Goal: Task Accomplishment & Management: Use online tool/utility

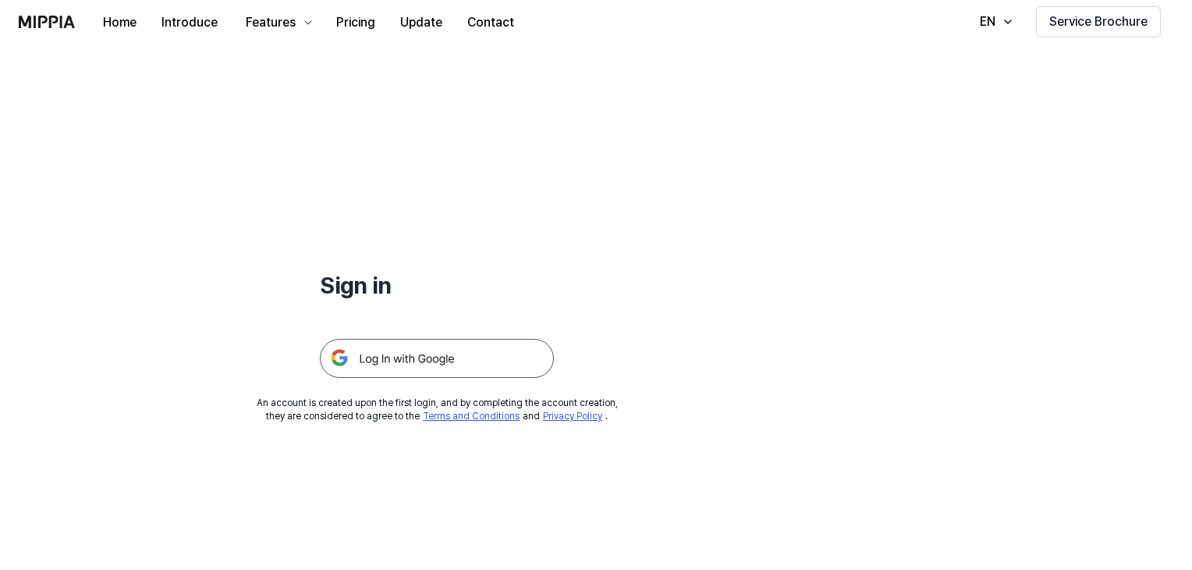
click at [415, 371] on img at bounding box center [437, 358] width 234 height 39
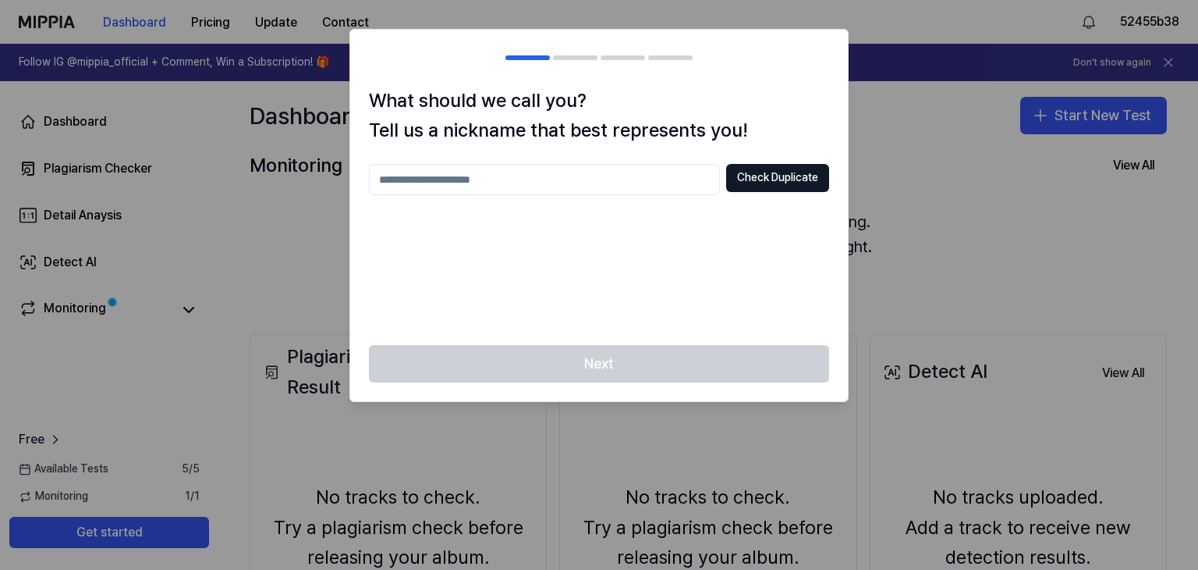
click at [652, 181] on input "text" at bounding box center [544, 179] width 351 height 31
drag, startPoint x: 398, startPoint y: 183, endPoint x: 406, endPoint y: 197, distance: 16.1
click at [400, 186] on input "******" at bounding box center [544, 179] width 351 height 31
click at [630, 182] on input "******" at bounding box center [544, 179] width 351 height 31
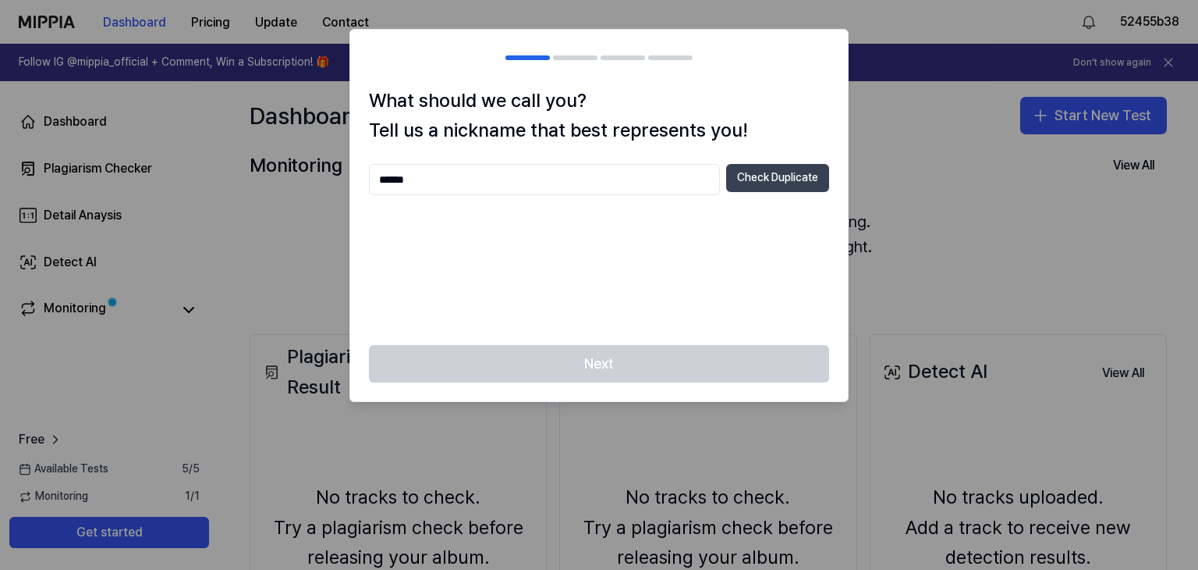
type input "******"
click at [746, 179] on button "Check Duplicate" at bounding box center [777, 178] width 103 height 28
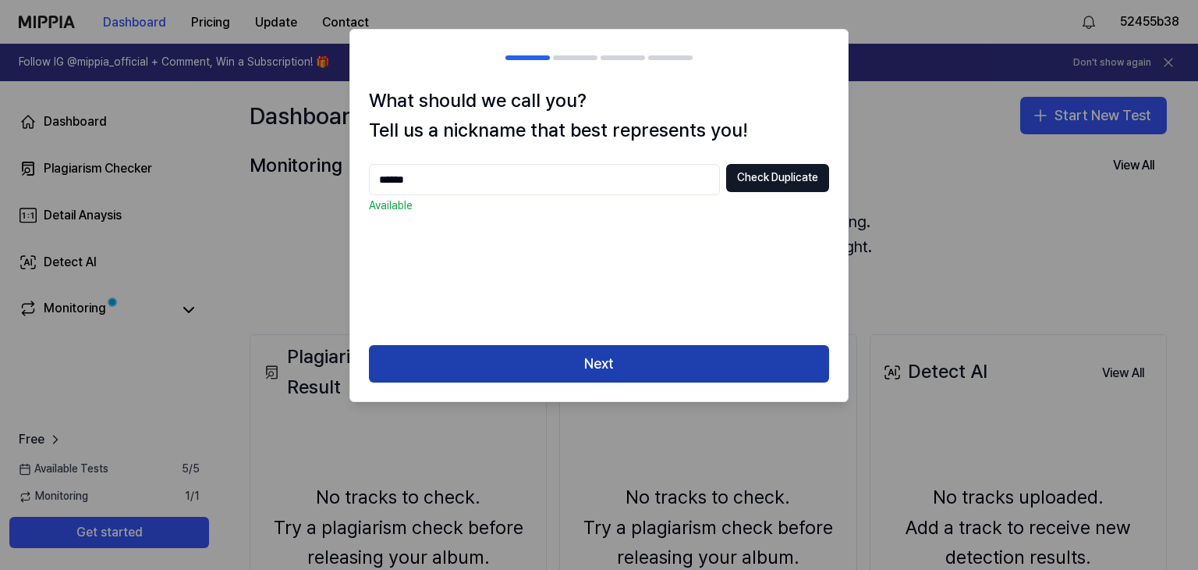
drag, startPoint x: 557, startPoint y: 363, endPoint x: 560, endPoint y: 267, distance: 96.0
click at [558, 363] on button "Next" at bounding box center [599, 363] width 460 height 37
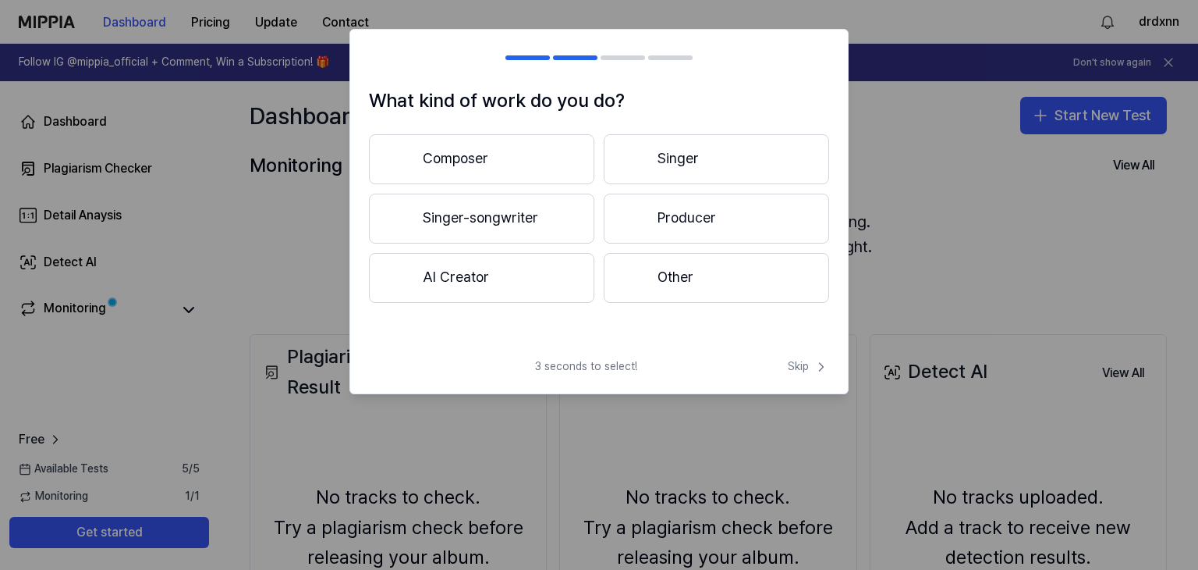
click at [655, 268] on button "Other" at bounding box center [716, 278] width 225 height 50
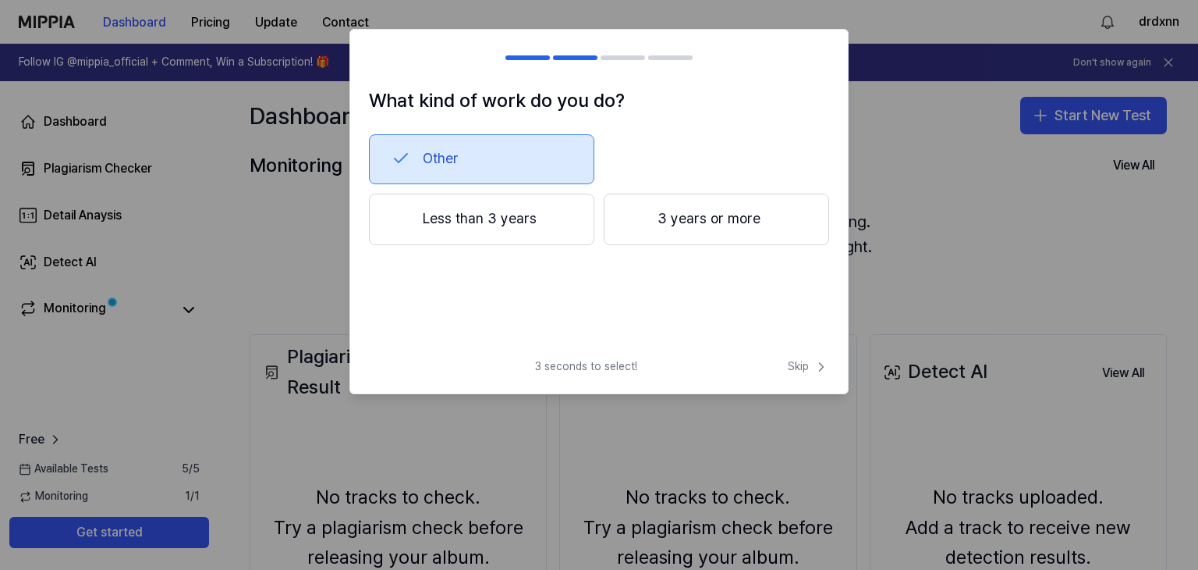
click at [508, 218] on button "Less than 3 years" at bounding box center [481, 218] width 225 height 51
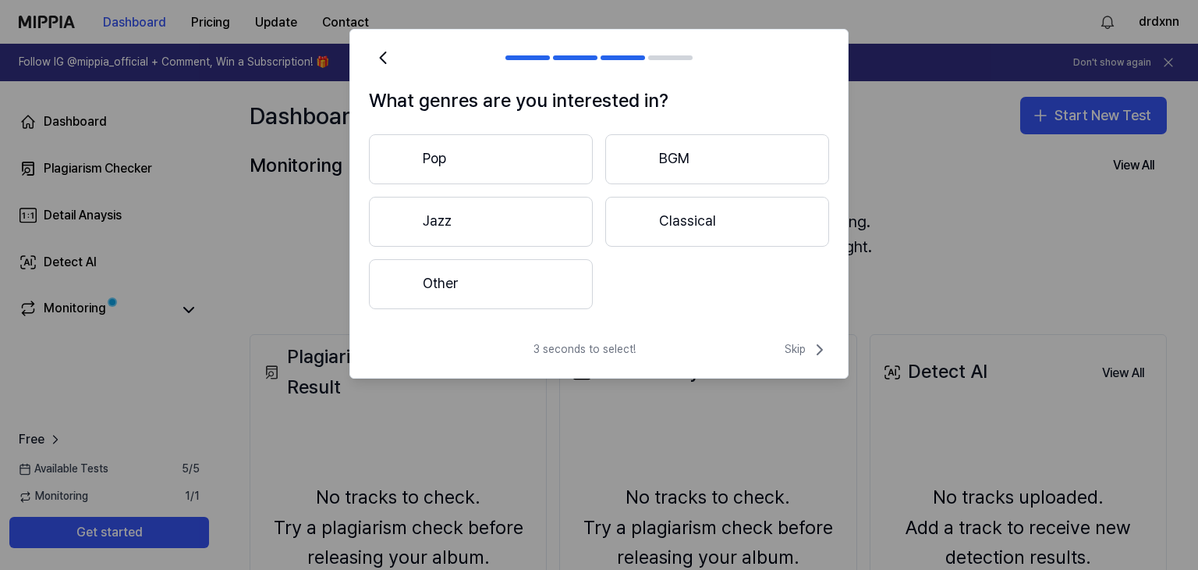
click at [535, 165] on button "Pop" at bounding box center [481, 159] width 224 height 50
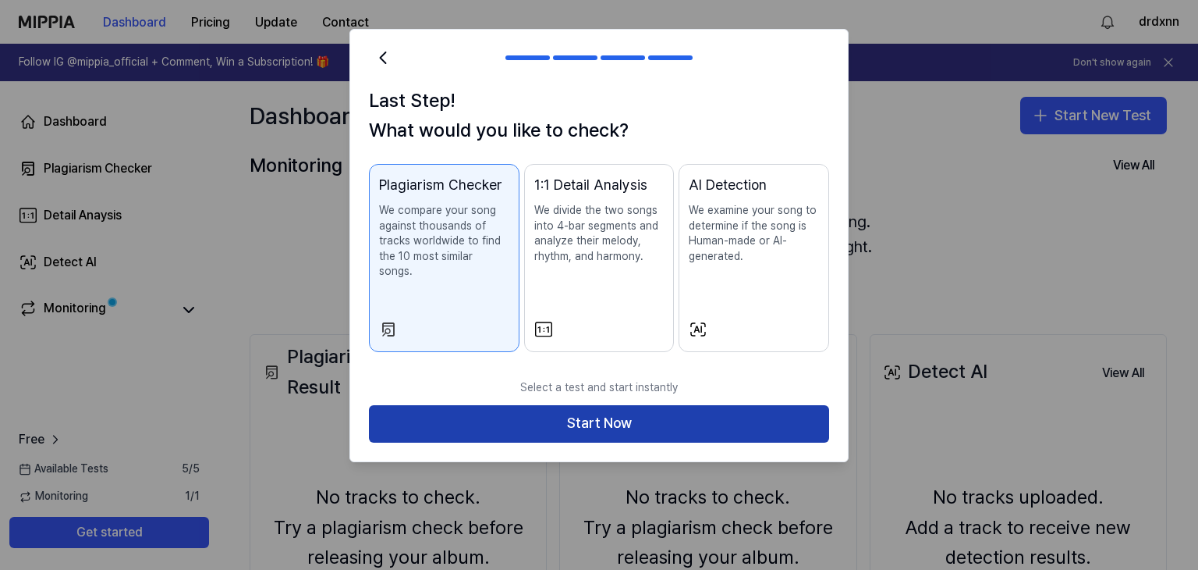
click at [553, 407] on button "Start Now" at bounding box center [599, 423] width 460 height 37
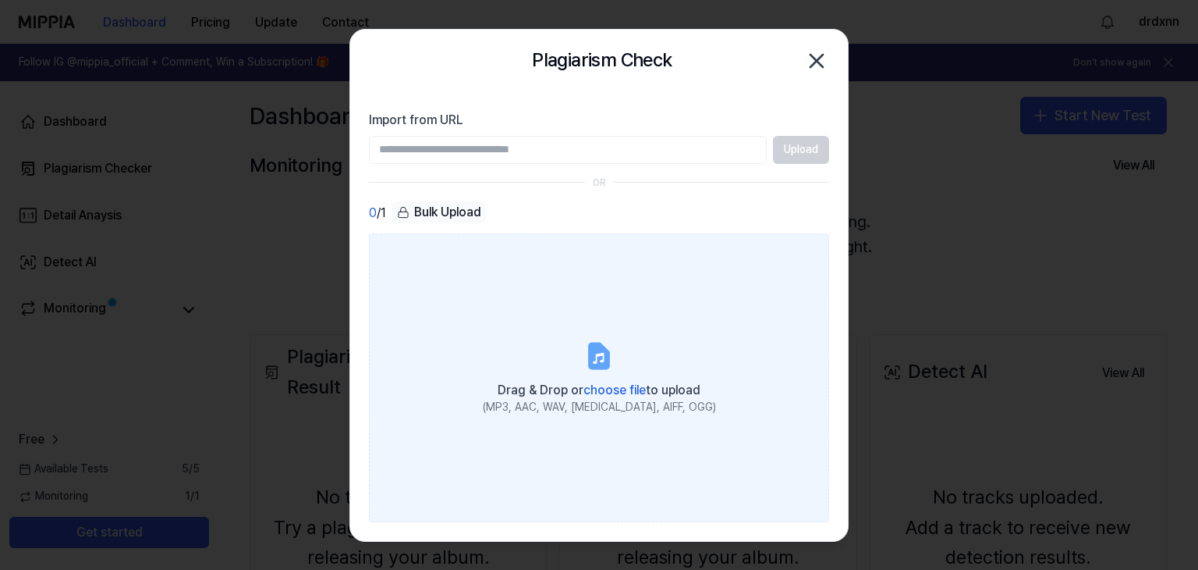
click at [592, 363] on icon at bounding box center [599, 355] width 19 height 24
click at [0, 0] on input "Drag & Drop or choose file to upload (MP3, AAC, WAV, FLAC, AIFF, OGG)" at bounding box center [0, 0] width 0 height 0
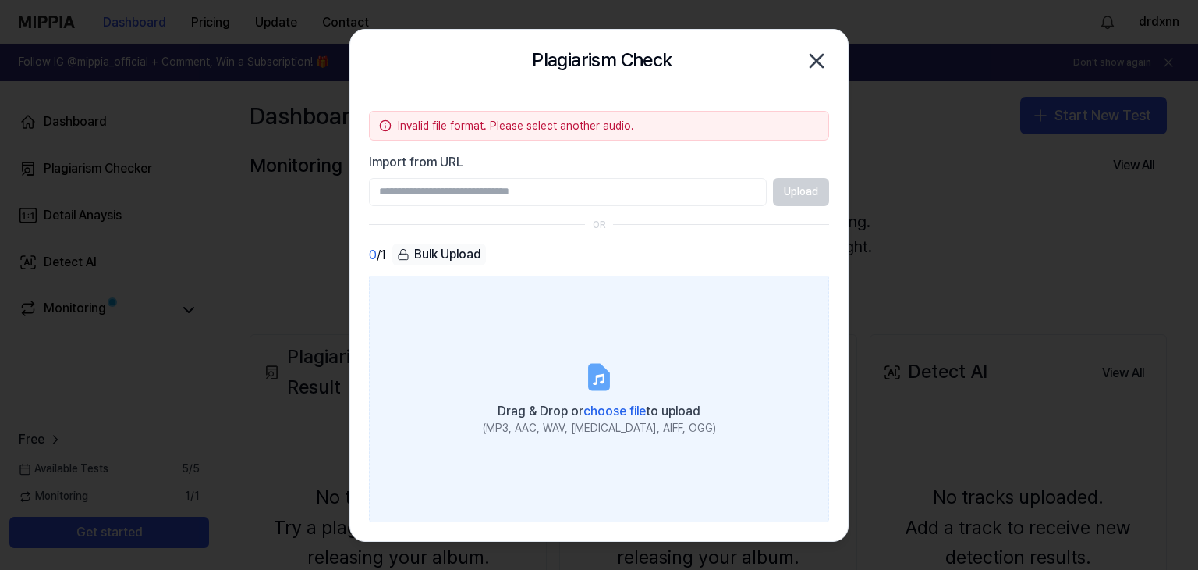
click at [557, 381] on label "Drag & Drop or choose file to upload (MP3, AAC, WAV, FLAC, AIFF, OGG)" at bounding box center [599, 398] width 460 height 246
click at [0, 0] on input "Drag & Drop or choose file to upload (MP3, AAC, WAV, FLAC, AIFF, OGG)" at bounding box center [0, 0] width 0 height 0
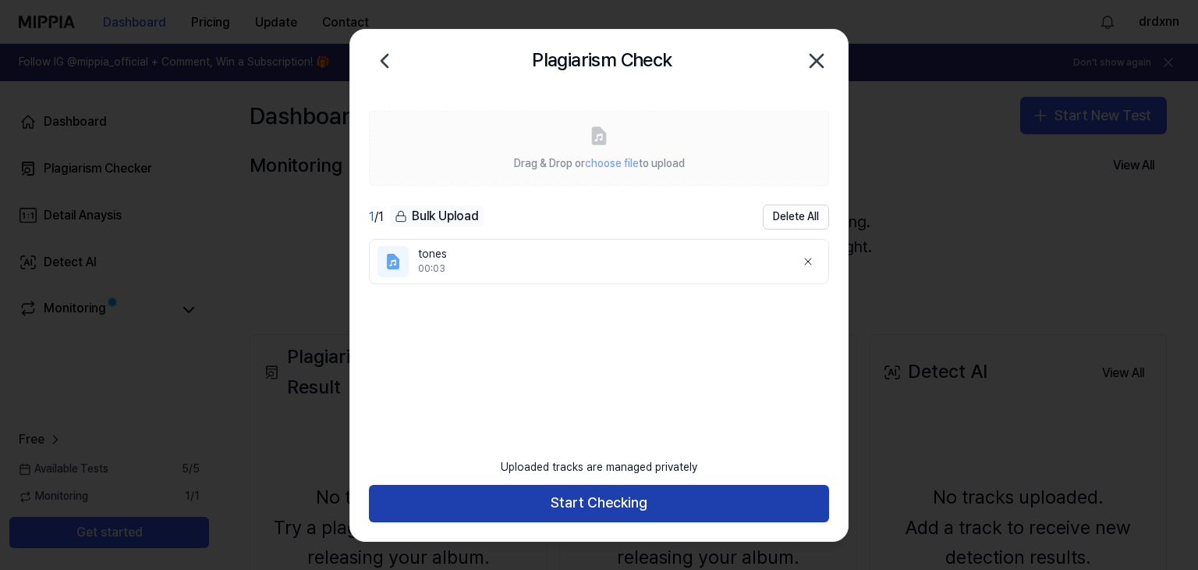
click at [644, 501] on button "Start Checking" at bounding box center [599, 503] width 460 height 37
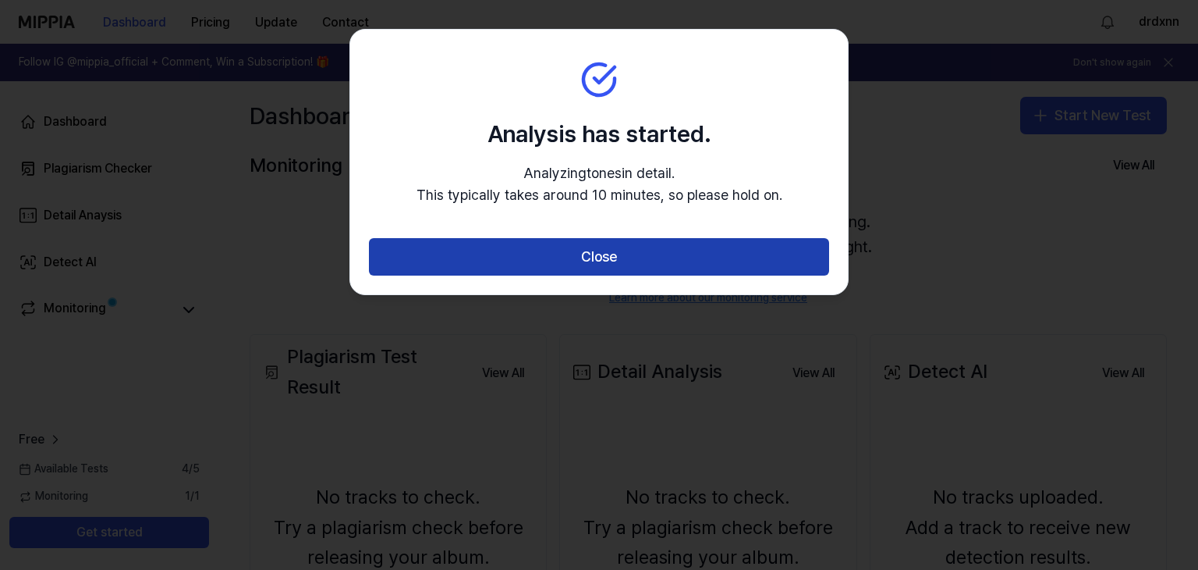
click at [642, 254] on button "Close" at bounding box center [599, 256] width 460 height 37
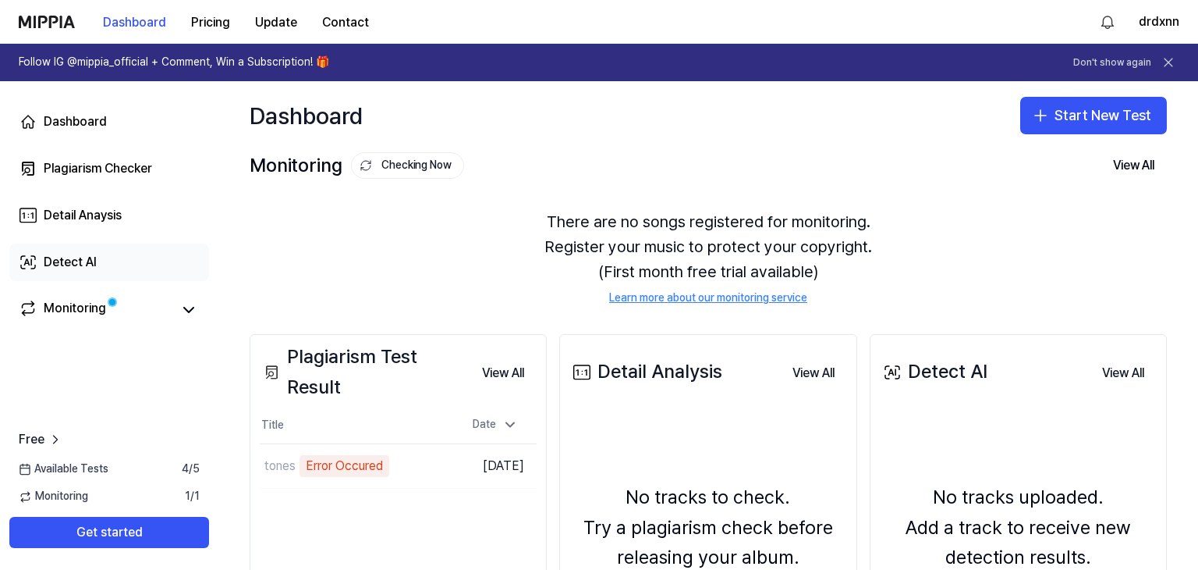
click at [93, 266] on div "Detect AI" at bounding box center [70, 262] width 53 height 19
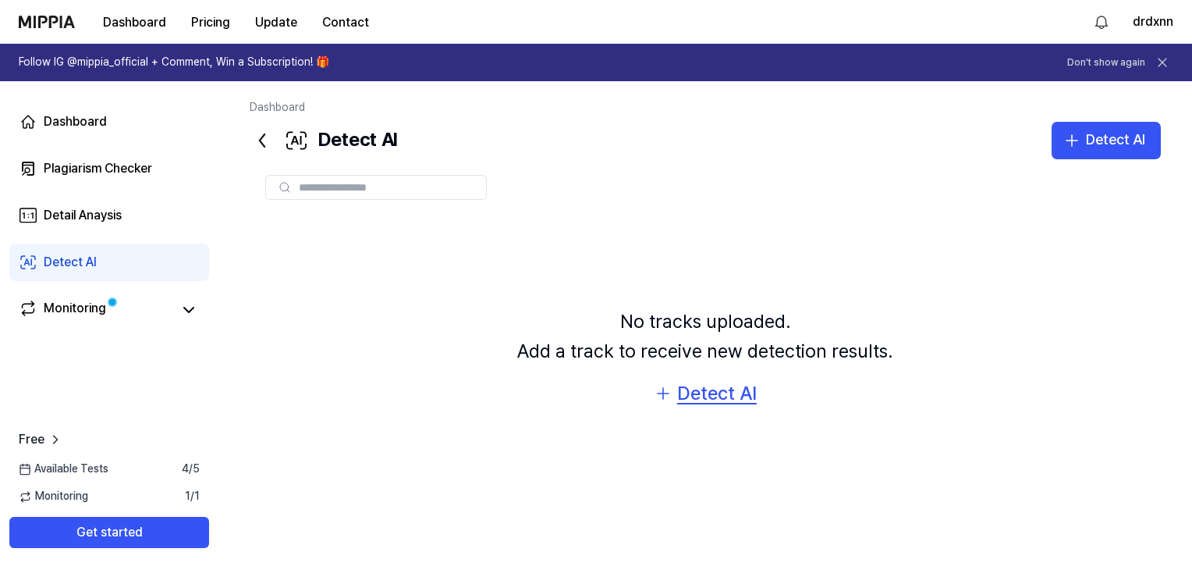
click at [708, 403] on div "Detect AI" at bounding box center [717, 393] width 80 height 30
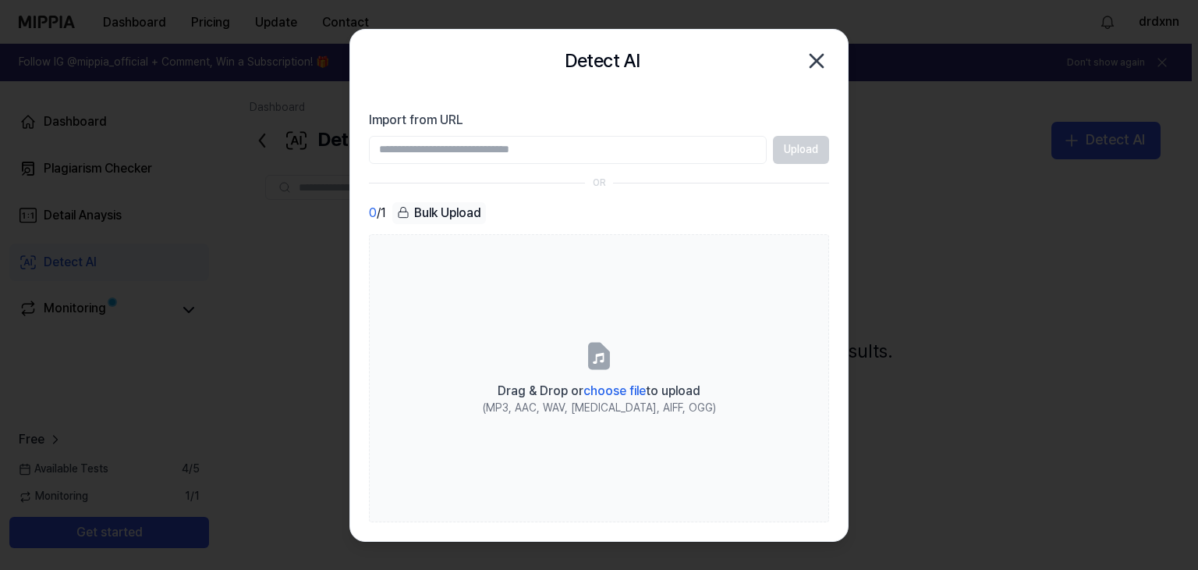
click at [496, 145] on input "Import from URL" at bounding box center [568, 150] width 398 height 28
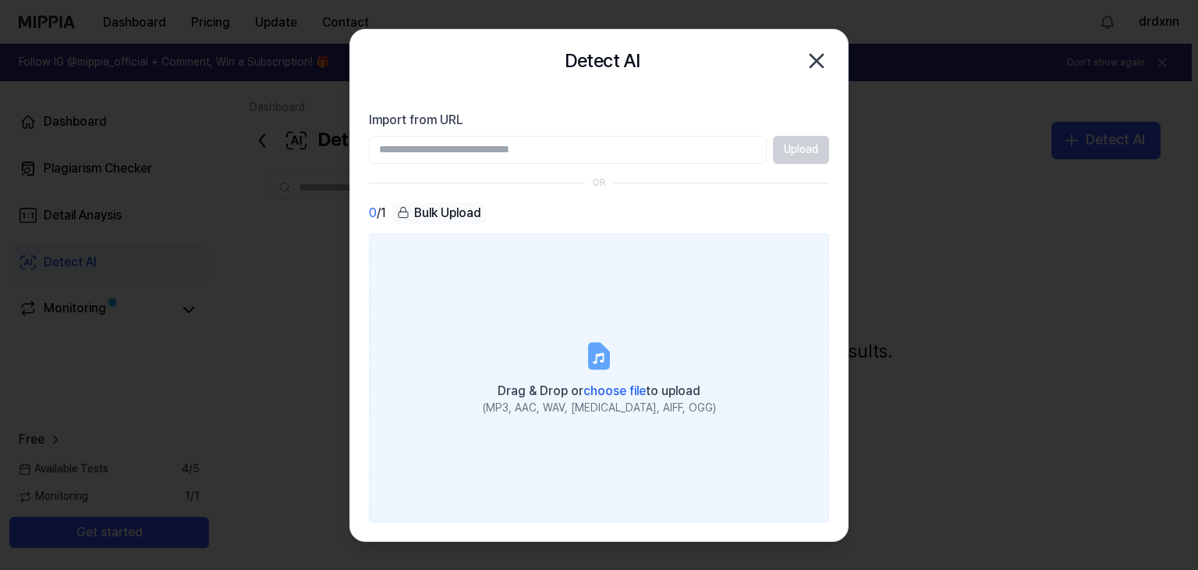
click at [510, 304] on label "Drag & Drop or choose file to upload (MP3, AAC, WAV, FLAC, AIFF, OGG)" at bounding box center [599, 377] width 460 height 288
click at [0, 0] on input "Drag & Drop or choose file to upload (MP3, AAC, WAV, FLAC, AIFF, OGG)" at bounding box center [0, 0] width 0 height 0
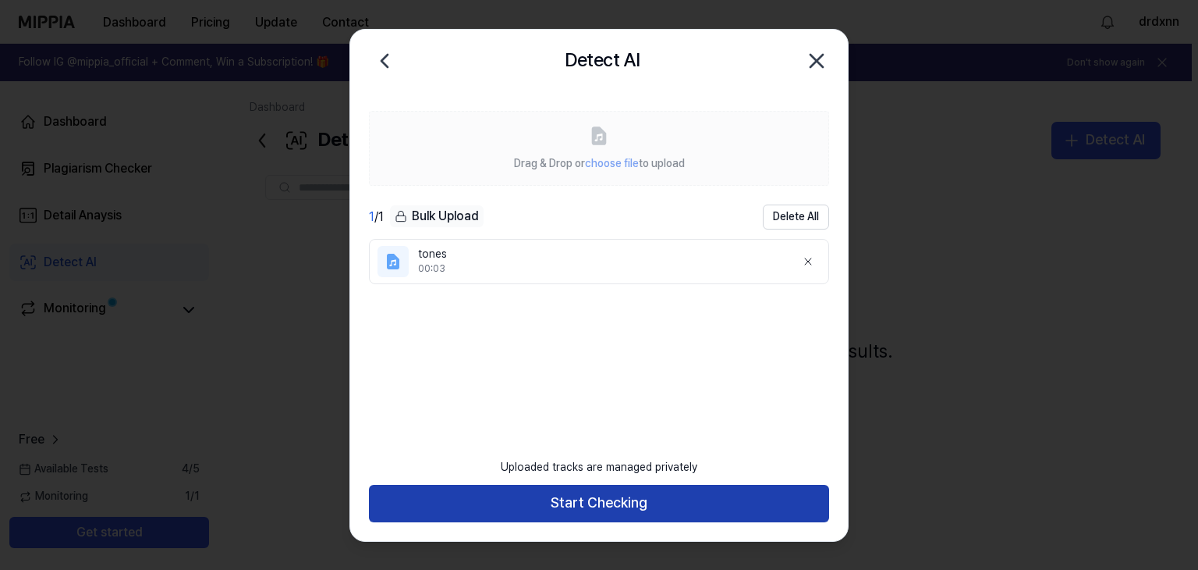
click at [609, 508] on button "Start Checking" at bounding box center [599, 503] width 460 height 37
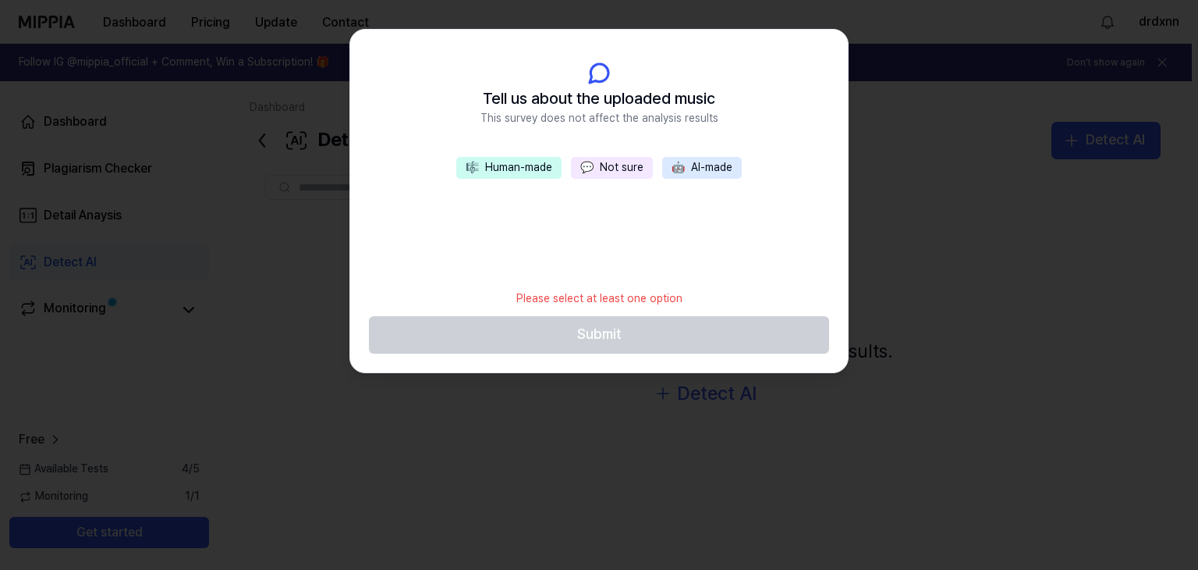
click at [713, 168] on button "🤖 AI-made" at bounding box center [702, 168] width 80 height 22
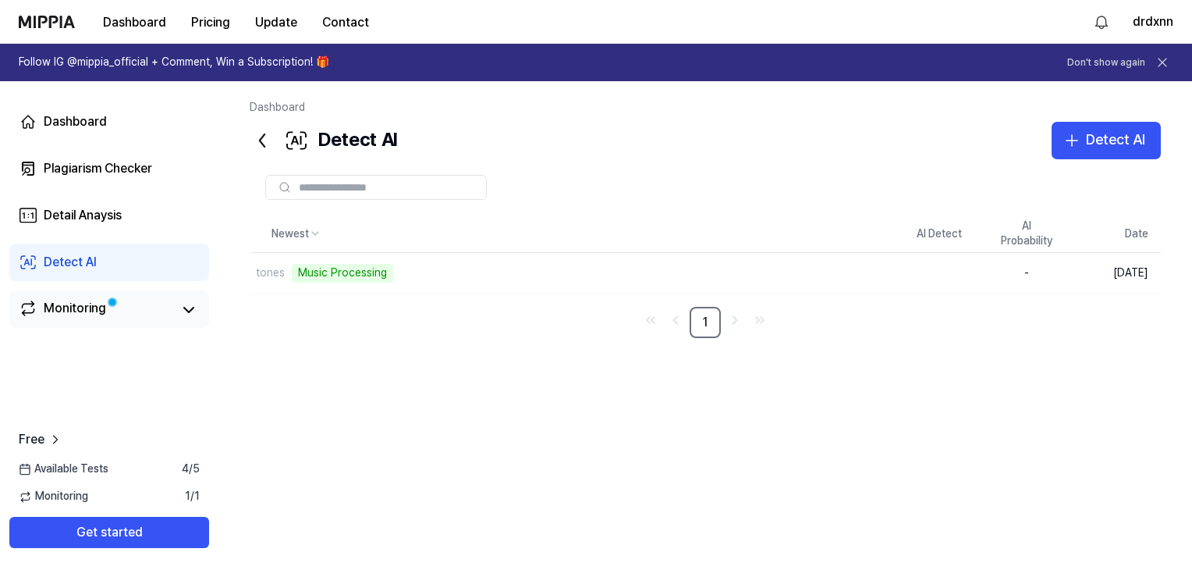
click at [62, 300] on div "Monitoring" at bounding box center [75, 310] width 62 height 22
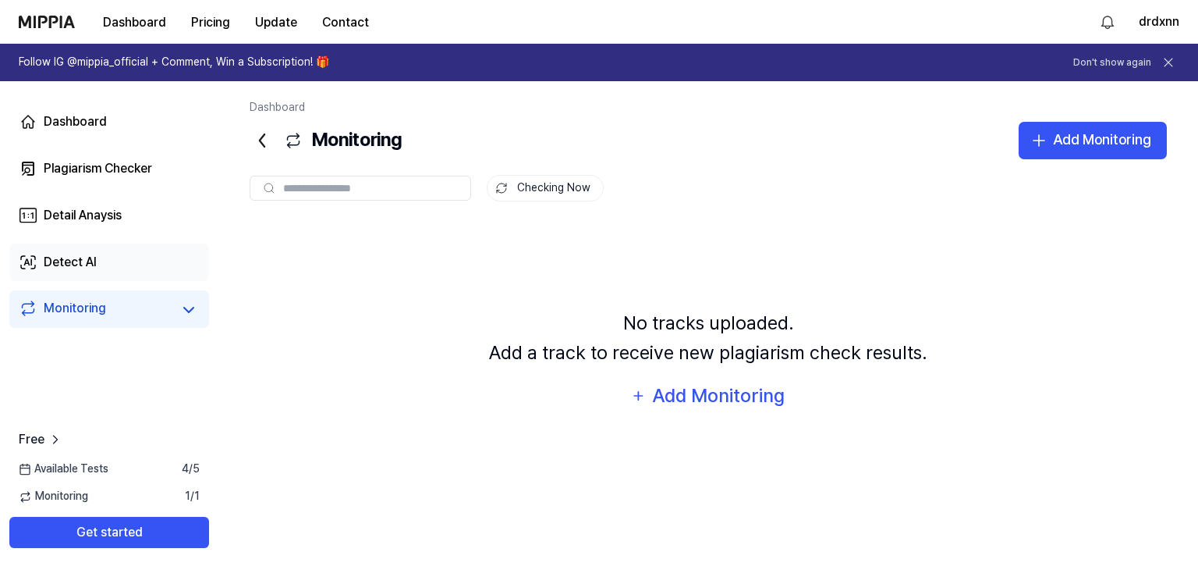
click at [119, 254] on link "Detect AI" at bounding box center [109, 261] width 200 height 37
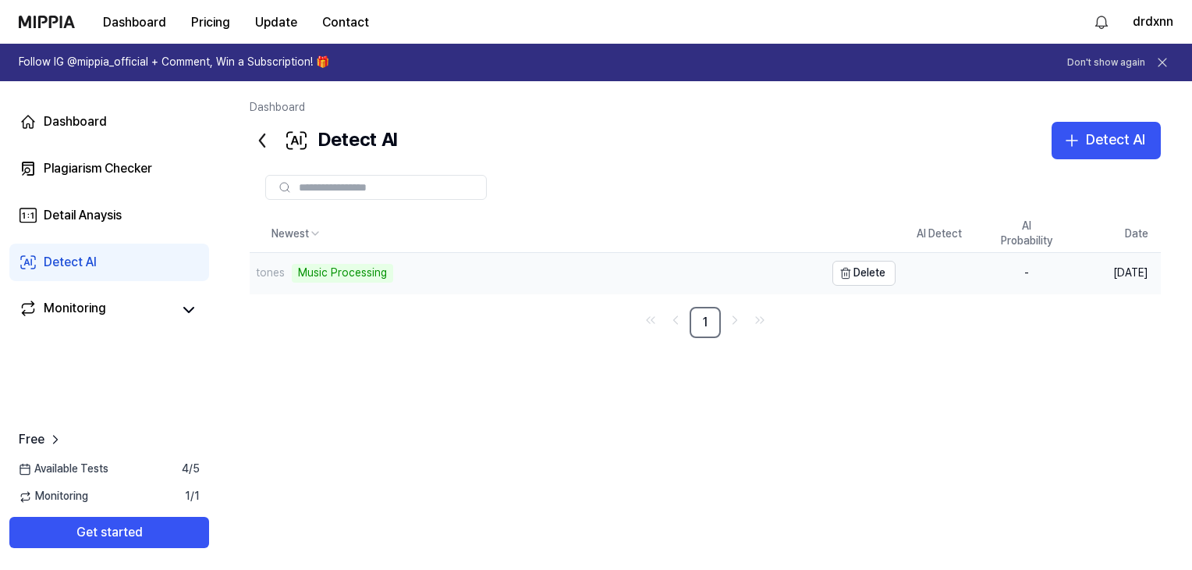
click at [449, 279] on div "tones Music Processing" at bounding box center [537, 273] width 575 height 41
click at [97, 313] on div "Monitoring" at bounding box center [75, 310] width 62 height 22
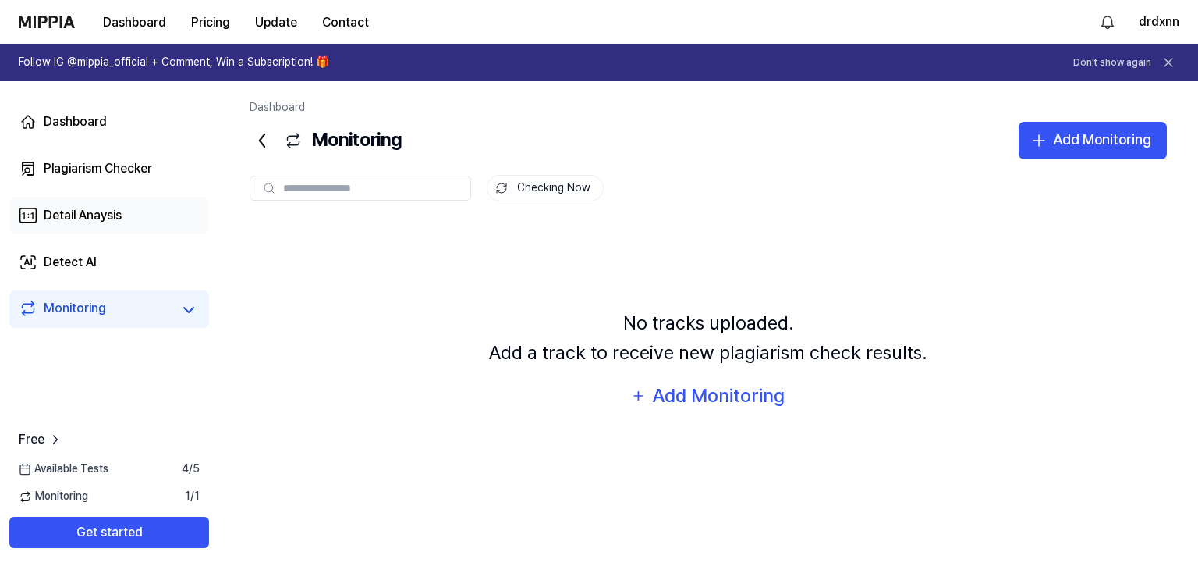
click at [109, 211] on div "Detail Anaysis" at bounding box center [83, 215] width 78 height 19
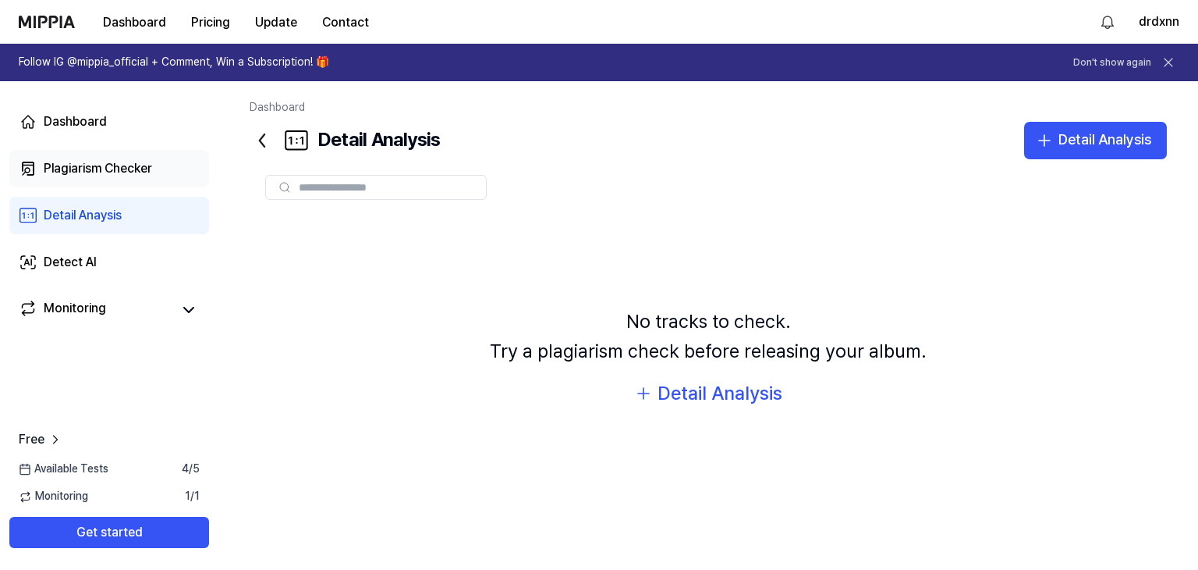
click at [136, 160] on div "Plagiarism Checker" at bounding box center [98, 168] width 108 height 19
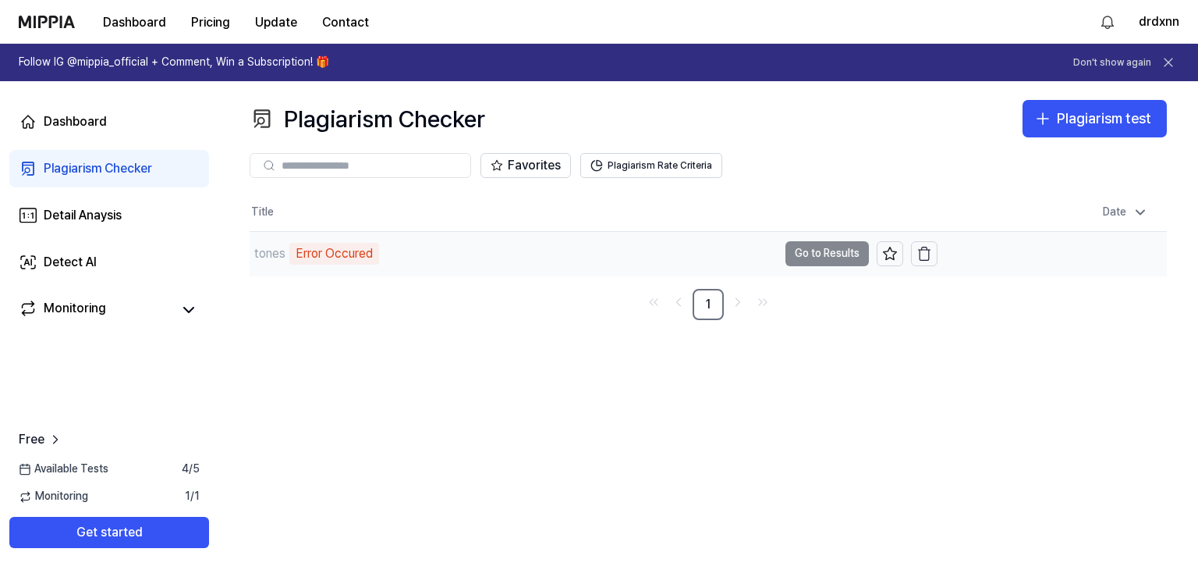
click at [540, 257] on div "tones Error Occured" at bounding box center [514, 254] width 528 height 44
click at [48, 319] on div "Monitoring" at bounding box center [75, 310] width 62 height 22
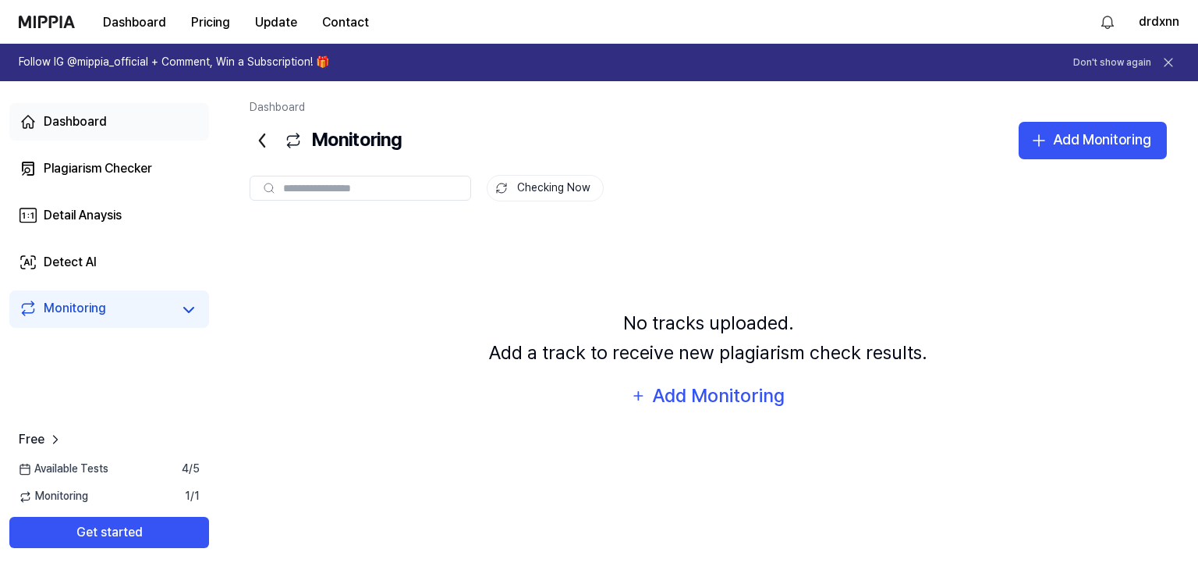
click at [143, 125] on link "Dashboard" at bounding box center [109, 121] width 200 height 37
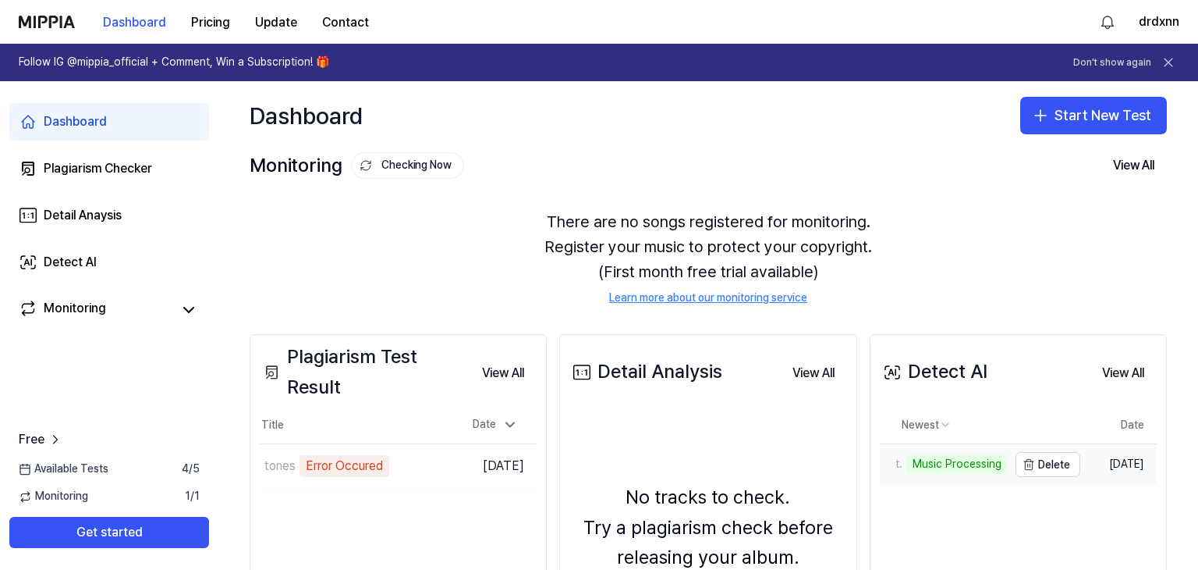
click at [950, 469] on div "Music Processing" at bounding box center [957, 464] width 101 height 19
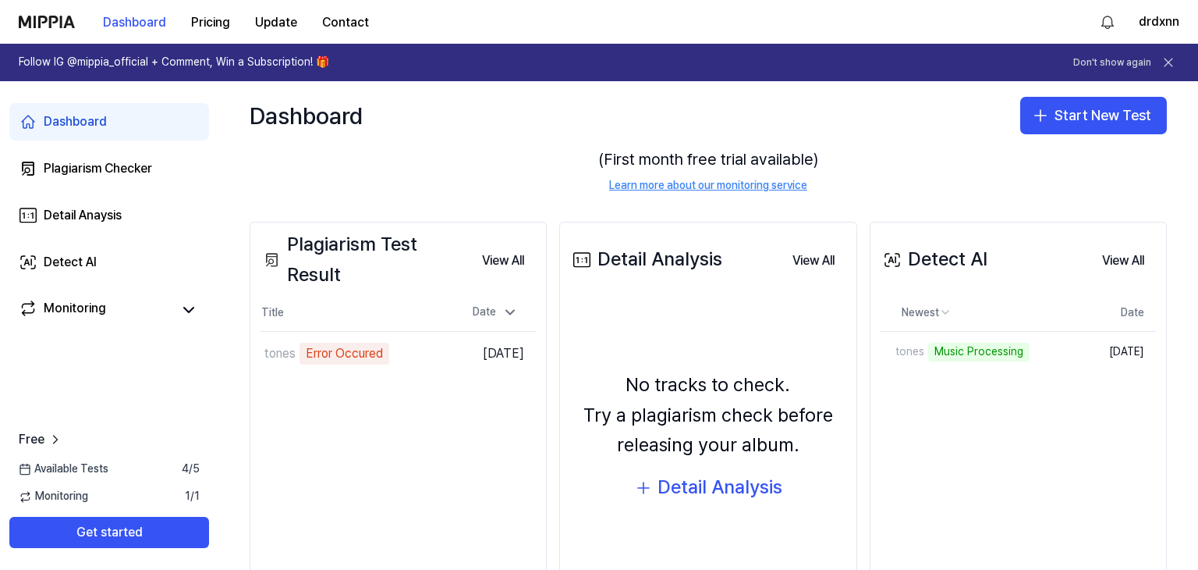
scroll to position [172, 0]
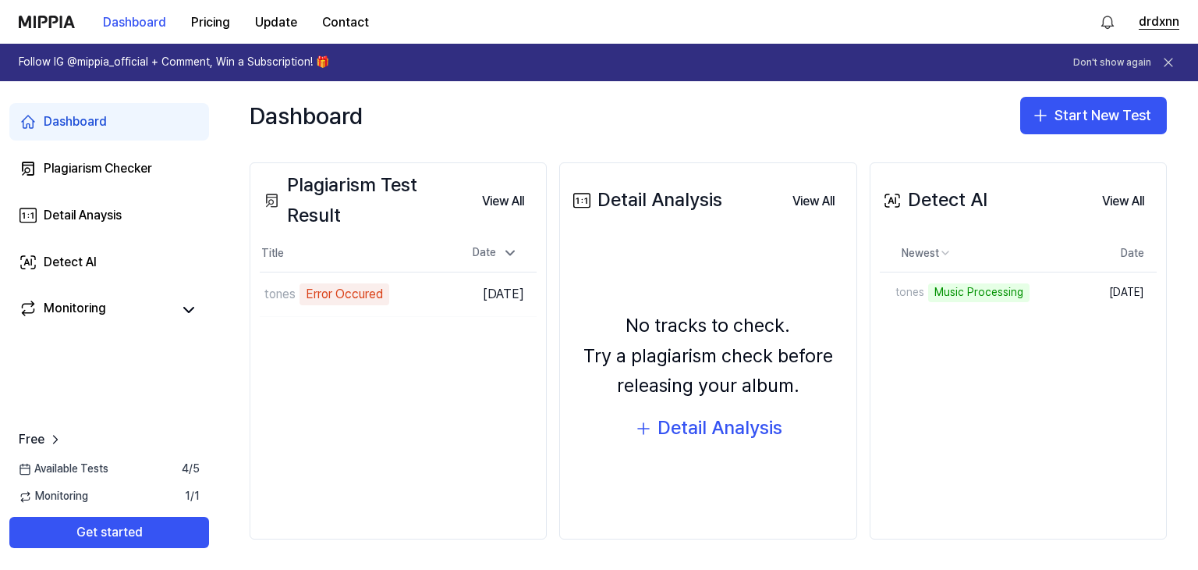
click at [1159, 20] on button "drdxnn" at bounding box center [1159, 21] width 41 height 19
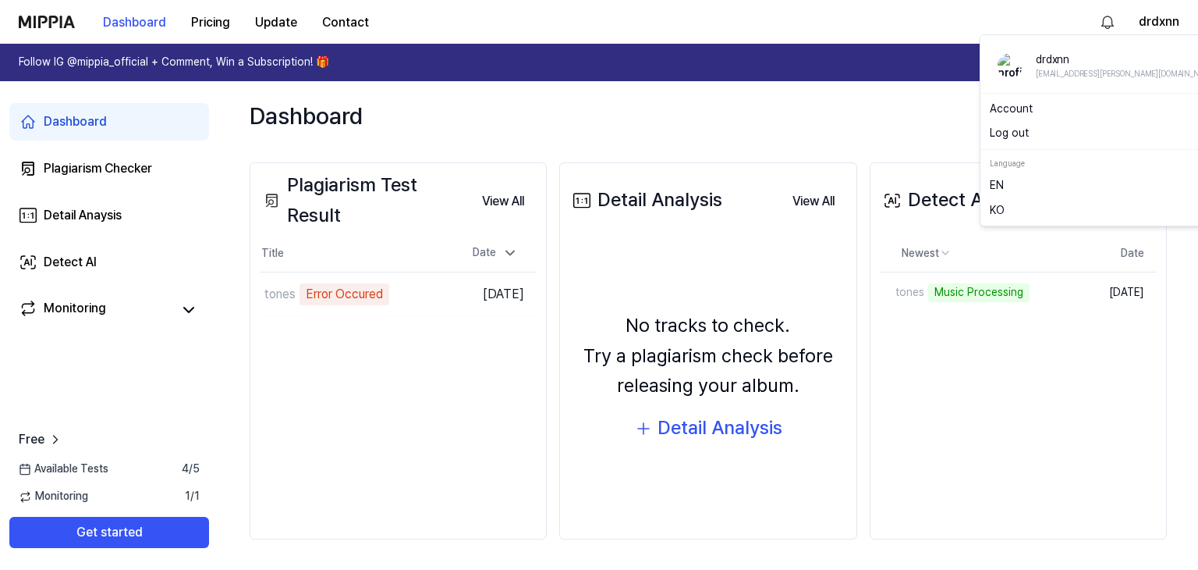
click at [1009, 129] on button "Log out" at bounding box center [1108, 134] width 236 height 16
